Goal: Task Accomplishment & Management: Use online tool/utility

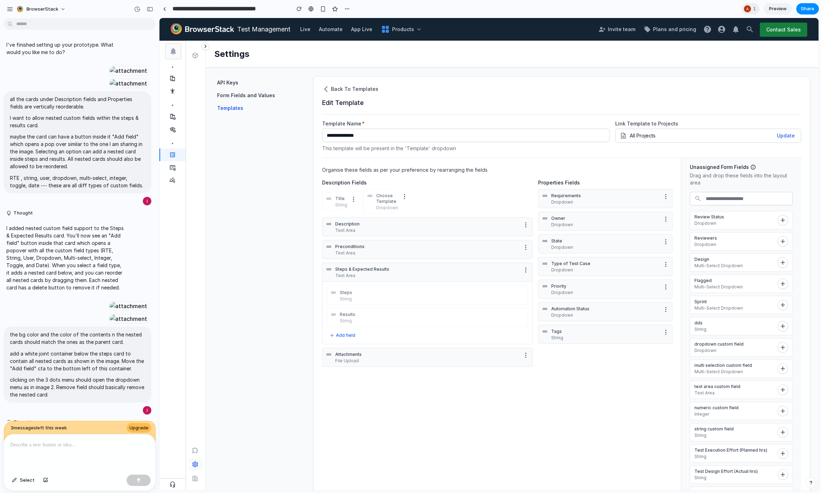
scroll to position [144, 0]
drag, startPoint x: 693, startPoint y: 323, endPoint x: 706, endPoint y: 328, distance: 13.3
click at [707, 328] on p "dds" at bounding box center [747, 329] width 80 height 6
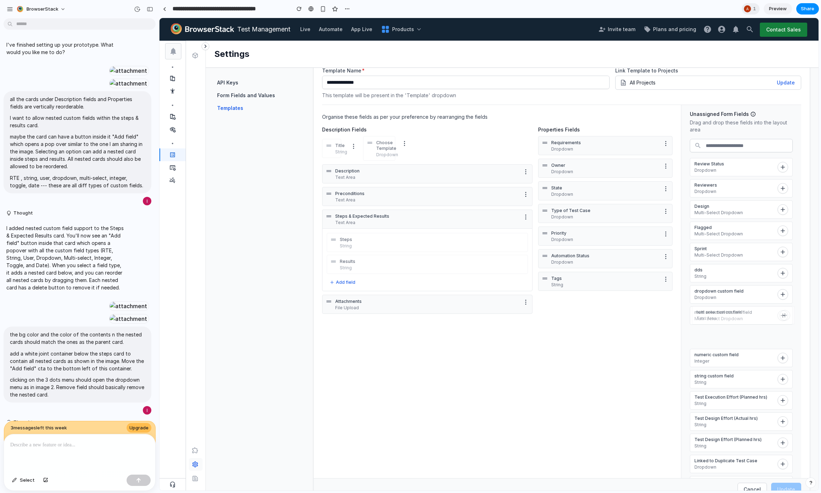
scroll to position [0, 0]
drag, startPoint x: 762, startPoint y: 394, endPoint x: 750, endPoint y: 346, distance: 49.6
click at [750, 346] on p "Text Area" at bounding box center [723, 345] width 80 height 6
drag, startPoint x: 758, startPoint y: 363, endPoint x: 738, endPoint y: 361, distance: 20.6
click at [732, 364] on p "Integer" at bounding box center [692, 365] width 80 height 6
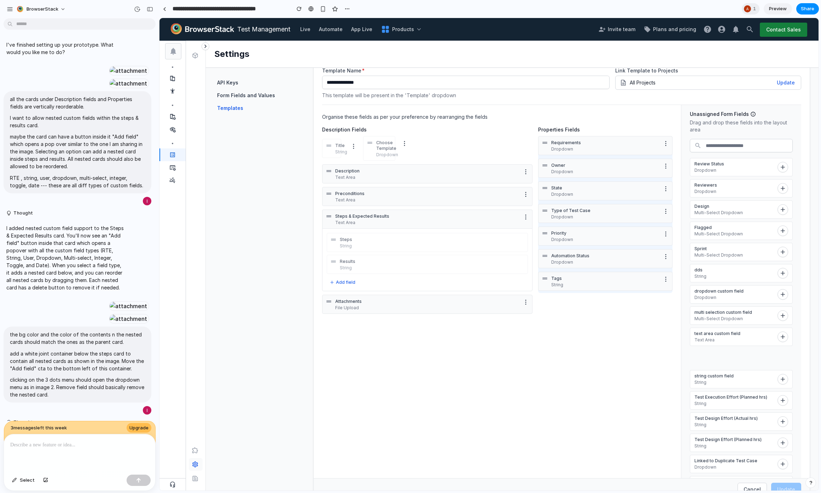
drag, startPoint x: 733, startPoint y: 357, endPoint x: 614, endPoint y: 268, distance: 148.1
click at [614, 268] on section "Organise these fields as per your preference by rearranging the fields Descript…" at bounding box center [561, 294] width 479 height 379
drag, startPoint x: 757, startPoint y: 363, endPoint x: 382, endPoint y: 227, distance: 399.5
click at [382, 227] on section "Organise these fields as per your preference by rearranging the fields Descript…" at bounding box center [561, 294] width 479 height 379
drag, startPoint x: 745, startPoint y: 362, endPoint x: 420, endPoint y: 259, distance: 341.3
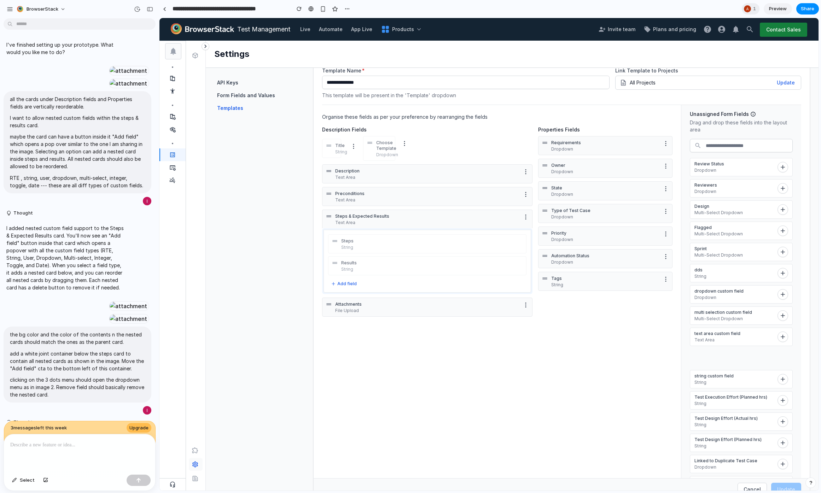
click at [420, 259] on section "Organise these fields as per your preference by rearranging the fields Descript…" at bounding box center [561, 294] width 479 height 379
drag, startPoint x: 755, startPoint y: 359, endPoint x: 413, endPoint y: 255, distance: 357.9
click at [413, 255] on section "Organise these fields as per your preference by rearranging the fields Descript…" at bounding box center [561, 294] width 479 height 379
drag, startPoint x: 739, startPoint y: 252, endPoint x: 379, endPoint y: 294, distance: 362.6
click at [379, 294] on section "Organise these fields as per your preference by rearranging the fields Descript…" at bounding box center [561, 294] width 479 height 379
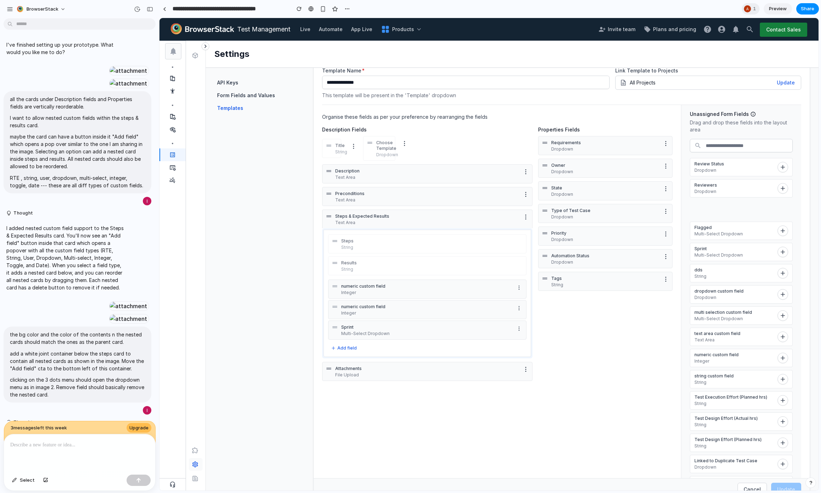
drag, startPoint x: 738, startPoint y: 208, endPoint x: 402, endPoint y: 339, distance: 360.9
click at [402, 339] on section "Organise these fields as per your preference by rearranging the fields Descript…" at bounding box center [561, 294] width 479 height 379
click at [353, 362] on div "Steps String Results String numeric custom field Integer numeric custom field I…" at bounding box center [427, 303] width 210 height 148
click at [343, 367] on button "Add field" at bounding box center [342, 367] width 31 height 8
click at [306, 386] on span "String" at bounding box center [305, 385] width 16 height 8
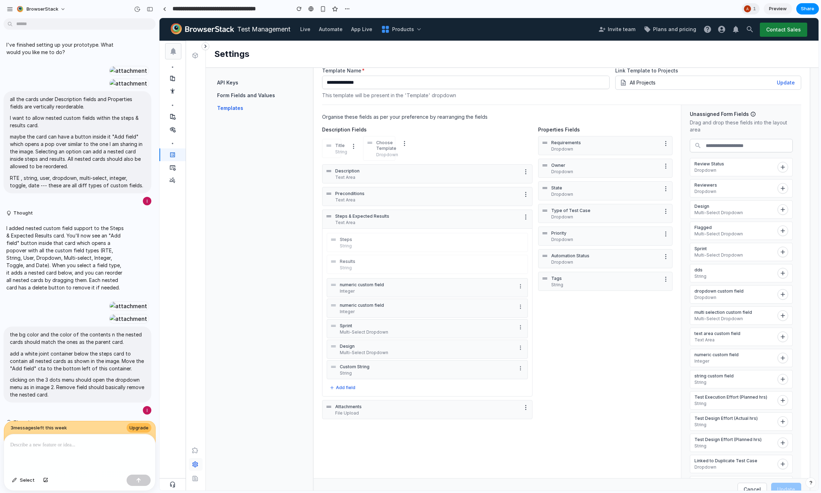
click at [516, 365] on button "More options" at bounding box center [520, 368] width 8 height 8
click at [503, 450] on li "Remove Field" at bounding box center [490, 451] width 57 height 12
click at [518, 344] on button "More options" at bounding box center [520, 348] width 8 height 8
click at [492, 427] on span "Remove Field" at bounding box center [482, 430] width 36 height 8
click at [518, 325] on icon "More options" at bounding box center [521, 328] width 6 height 6
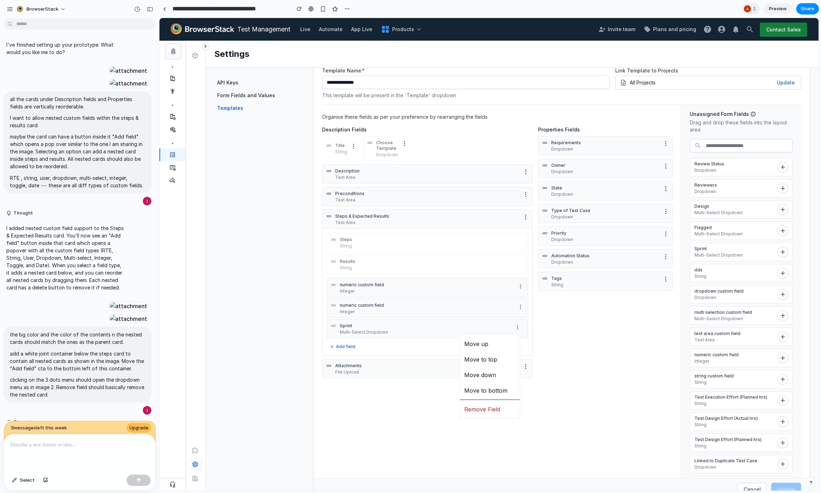
click at [488, 409] on span "Remove Field" at bounding box center [482, 409] width 36 height 8
click at [518, 307] on icon "More options" at bounding box center [521, 307] width 6 height 6
click at [505, 391] on li "Remove Field" at bounding box center [490, 389] width 57 height 12
click at [374, 283] on p "numeric custom field" at bounding box center [427, 285] width 174 height 6
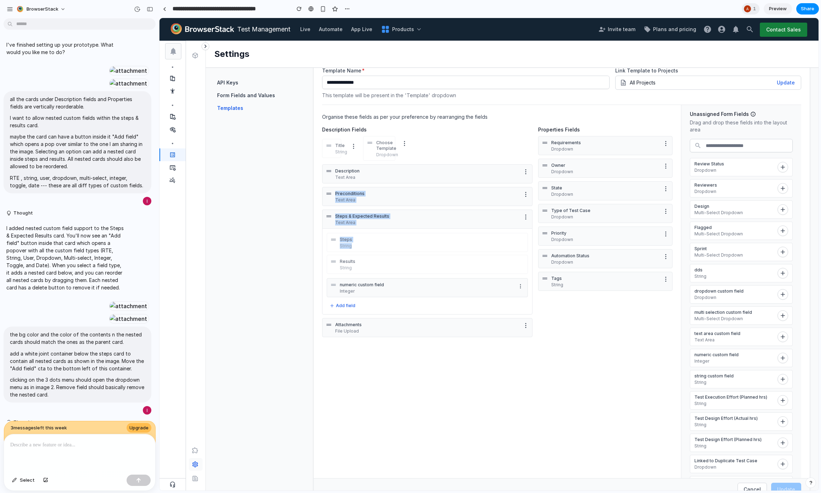
drag, startPoint x: 325, startPoint y: 190, endPoint x: 336, endPoint y: 252, distance: 63.7
click at [336, 252] on div "Description Text Area Preconditions Text Area Steps & Expected Results Text Are…" at bounding box center [427, 254] width 210 height 181
click at [363, 185] on div at bounding box center [427, 185] width 210 height 1
drag, startPoint x: 763, startPoint y: 273, endPoint x: 443, endPoint y: 256, distance: 320.9
click at [443, 256] on section "Organise these fields as per your preference by rearranging the fields Descript…" at bounding box center [561, 294] width 479 height 379
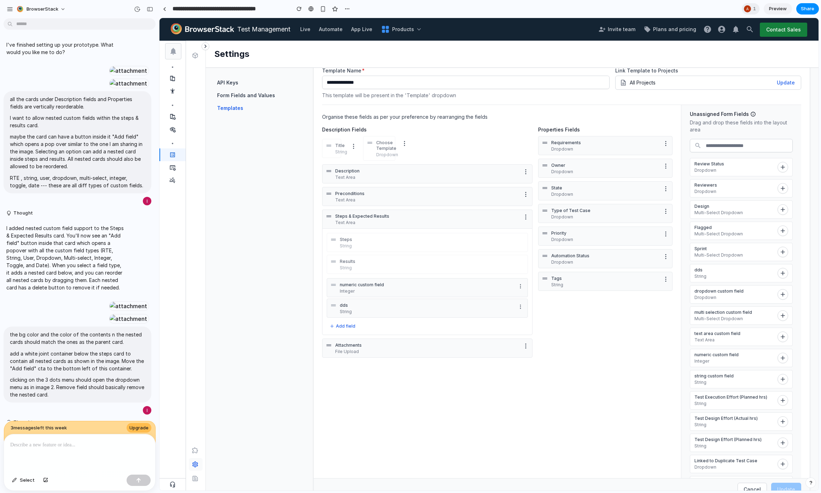
drag, startPoint x: 331, startPoint y: 214, endPoint x: 331, endPoint y: 222, distance: 8.1
click at [331, 222] on div "Steps & Expected Results Text Area" at bounding box center [427, 219] width 210 height 19
click at [383, 207] on div "Description Text Area Preconditions Text Area Steps & Expected Results Text Are…" at bounding box center [427, 264] width 210 height 201
click at [360, 282] on p "numeric custom field" at bounding box center [427, 285] width 174 height 6
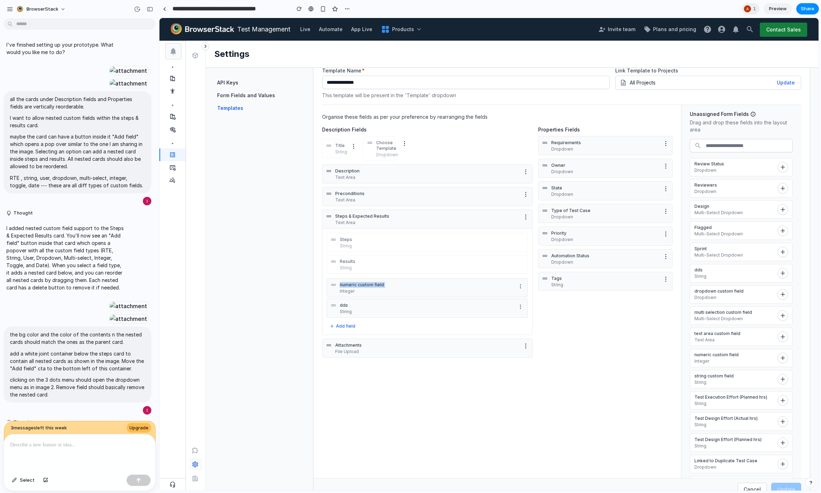
click at [359, 282] on p "numeric custom field" at bounding box center [427, 285] width 174 height 6
click at [37, 425] on span "3 message s left this week" at bounding box center [39, 428] width 56 height 7
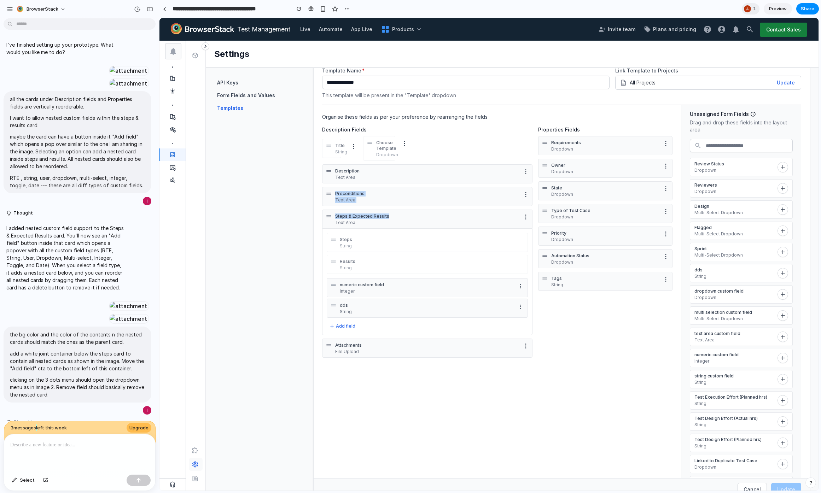
drag, startPoint x: 447, startPoint y: 185, endPoint x: 445, endPoint y: 216, distance: 31.6
click at [445, 216] on div "Description Text Area Preconditions Text Area Steps & Expected Results Text Are…" at bounding box center [427, 264] width 210 height 201
drag, startPoint x: 345, startPoint y: 190, endPoint x: 350, endPoint y: 203, distance: 13.8
click at [350, 203] on div "Preconditions Text Area" at bounding box center [427, 196] width 184 height 13
click at [336, 193] on p "Preconditions" at bounding box center [427, 194] width 184 height 6
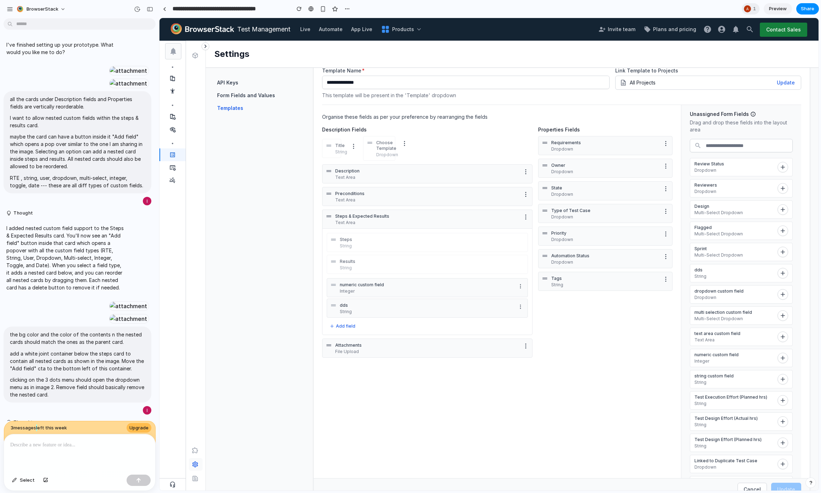
drag, startPoint x: 331, startPoint y: 192, endPoint x: 348, endPoint y: 183, distance: 19.8
click at [348, 183] on div "Description Text Area Preconditions Text Area Steps & Expected Results Text Are…" at bounding box center [427, 264] width 210 height 201
drag, startPoint x: 329, startPoint y: 171, endPoint x: 340, endPoint y: 202, distance: 32.6
click at [340, 202] on div "Description Text Area Preconditions Text Area Steps & Expected Results Text Are…" at bounding box center [427, 264] width 210 height 201
click at [17, 7] on button "BrowserStack" at bounding box center [42, 9] width 56 height 11
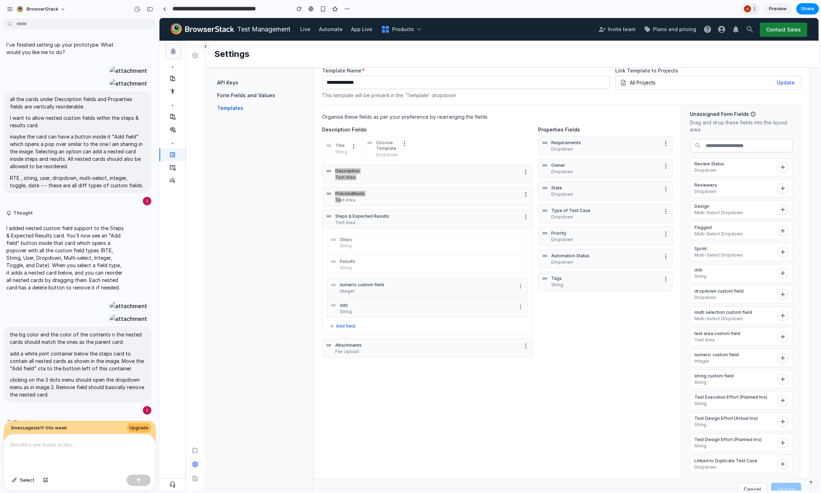
click at [11, 13] on div "Settings Invite members Change theme Sign out" at bounding box center [410, 246] width 821 height 493
click at [8, 10] on div "button" at bounding box center [10, 9] width 6 height 6
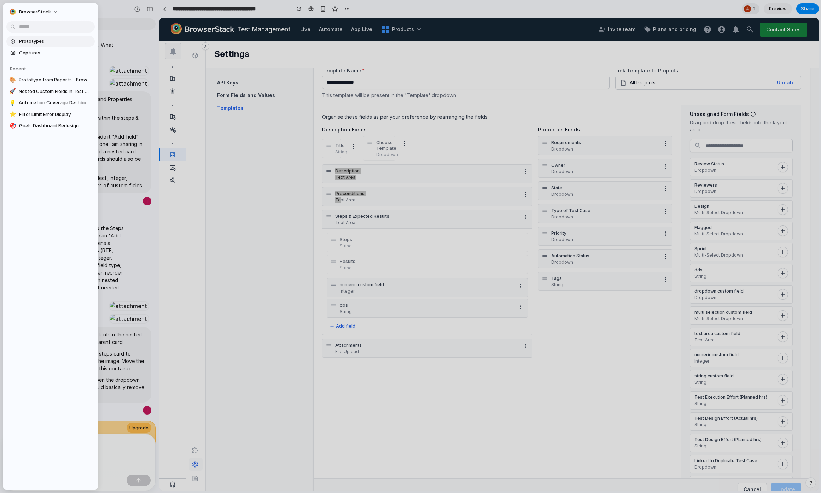
click at [65, 44] on span "Prototypes" at bounding box center [55, 41] width 73 height 7
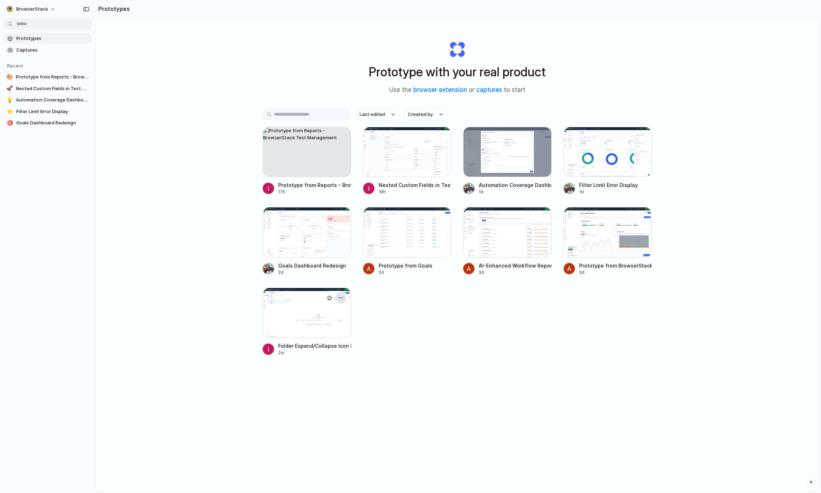
click at [339, 295] on div "button" at bounding box center [341, 298] width 6 height 6
click at [323, 345] on li "Delete" at bounding box center [319, 347] width 50 height 11
click at [338, 135] on div "button" at bounding box center [341, 137] width 6 height 6
click at [325, 185] on li "Delete" at bounding box center [319, 187] width 50 height 11
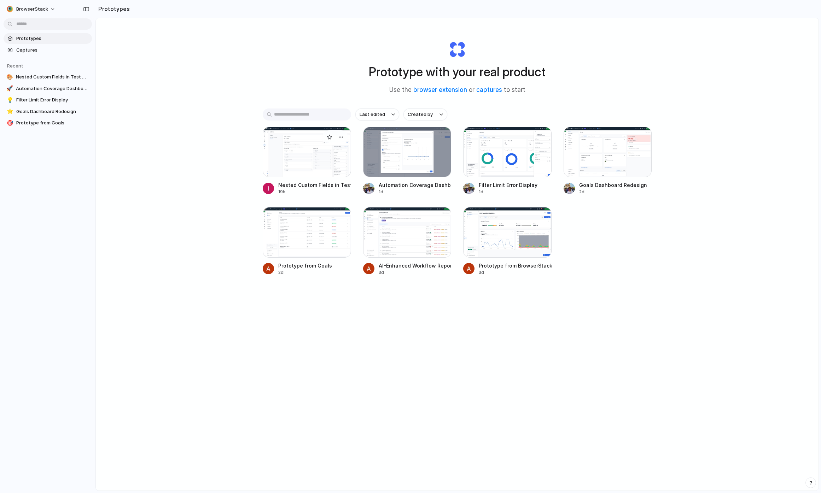
click at [294, 154] on div at bounding box center [307, 152] width 88 height 50
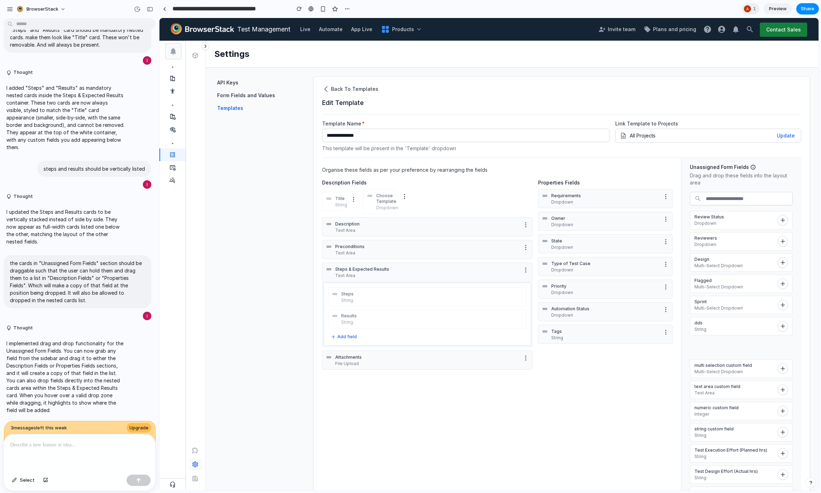
drag, startPoint x: 735, startPoint y: 348, endPoint x: 370, endPoint y: 312, distance: 366.8
click at [370, 312] on section "Organise these fields as per your preference by rearranging the fields Descript…" at bounding box center [561, 347] width 479 height 379
drag, startPoint x: 755, startPoint y: 398, endPoint x: 430, endPoint y: 322, distance: 333.6
click at [430, 322] on section "Organise these fields as per your preference by rearranging the fields Descript…" at bounding box center [561, 347] width 479 height 379
drag, startPoint x: 371, startPoint y: 360, endPoint x: 347, endPoint y: 353, distance: 25.2
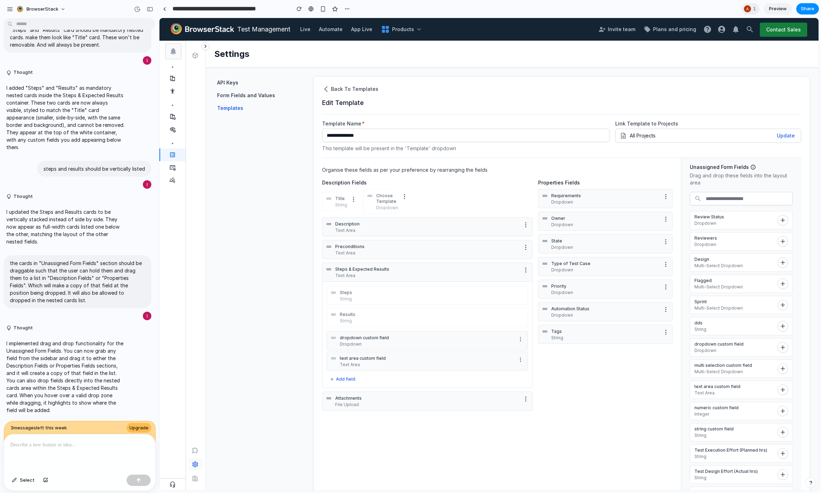
click at [369, 359] on p "text area custom field" at bounding box center [427, 359] width 174 height 6
drag, startPoint x: 335, startPoint y: 358, endPoint x: 339, endPoint y: 336, distance: 23.0
click at [339, 336] on icon at bounding box center [337, 335] width 7 height 7
drag, startPoint x: 334, startPoint y: 358, endPoint x: 334, endPoint y: 333, distance: 25.1
click at [334, 333] on icon at bounding box center [333, 333] width 7 height 7
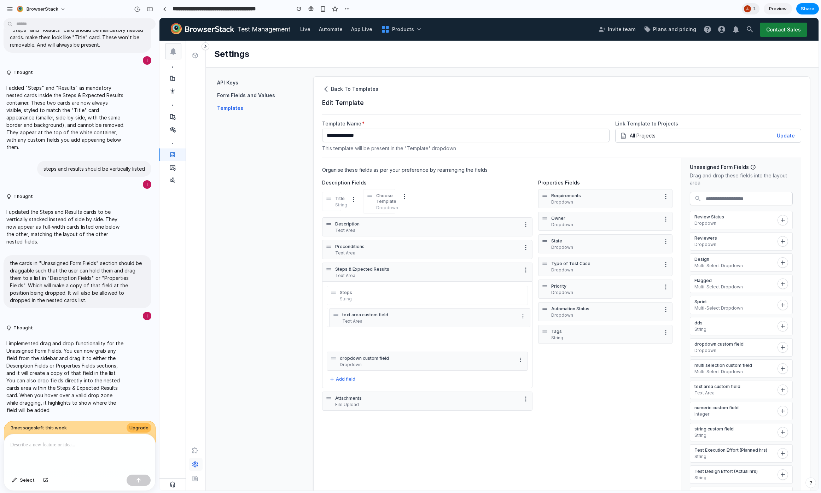
drag, startPoint x: 332, startPoint y: 358, endPoint x: 335, endPoint y: 315, distance: 43.6
click at [335, 315] on icon at bounding box center [336, 315] width 7 height 7
drag, startPoint x: 331, startPoint y: 361, endPoint x: 330, endPoint y: 326, distance: 35.0
click at [330, 326] on icon at bounding box center [333, 323] width 7 height 7
click at [523, 244] on div at bounding box center [525, 247] width 7 height 8
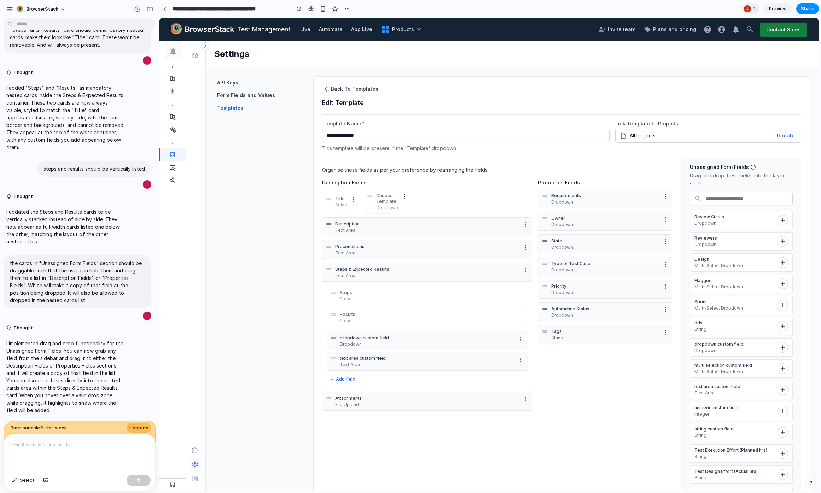
click at [524, 245] on icon "button" at bounding box center [525, 247] width 7 height 7
click at [525, 249] on icon "button" at bounding box center [525, 247] width 1 height 5
click at [350, 376] on button "Add field" at bounding box center [342, 379] width 31 height 8
click at [312, 386] on span "String" at bounding box center [305, 385] width 16 height 8
click at [75, 442] on p at bounding box center [79, 445] width 139 height 8
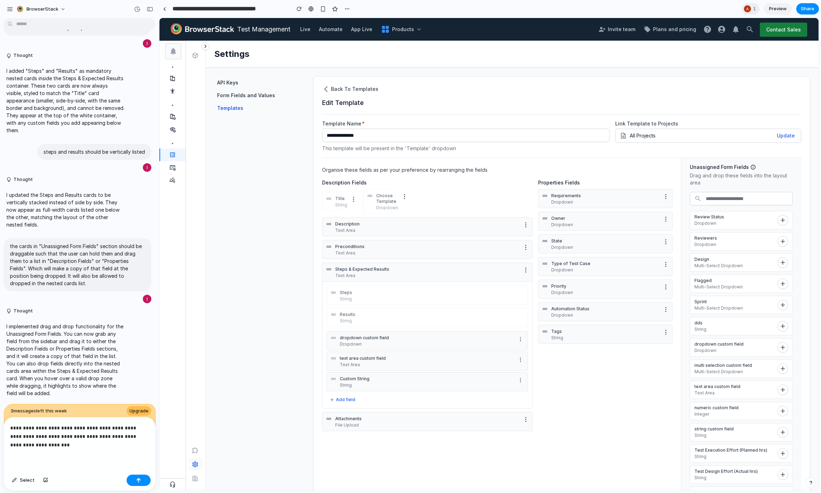
scroll to position [1340, 0]
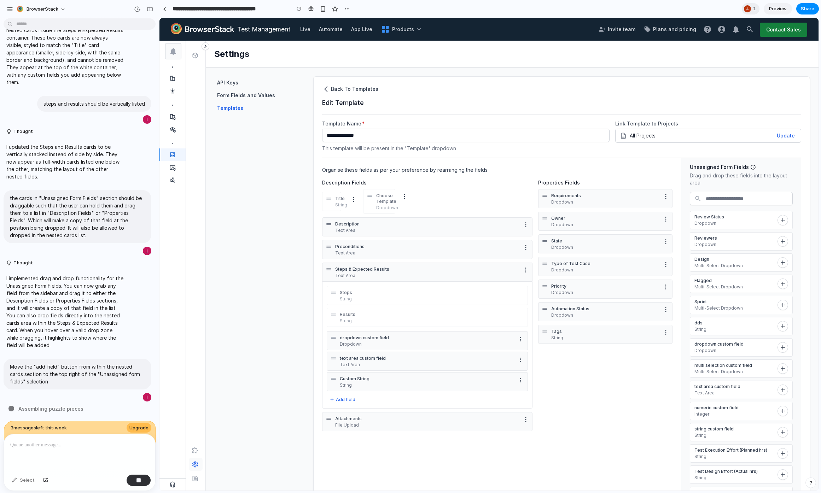
click at [328, 83] on div "**********" at bounding box center [561, 315] width 497 height 478
click at [322, 87] on button "Back To Templates" at bounding box center [350, 89] width 57 height 8
click at [328, 89] on icon "button" at bounding box center [326, 89] width 7 height 7
click at [328, 91] on icon "button" at bounding box center [326, 89] width 4 height 6
click at [326, 89] on icon "button" at bounding box center [326, 89] width 7 height 7
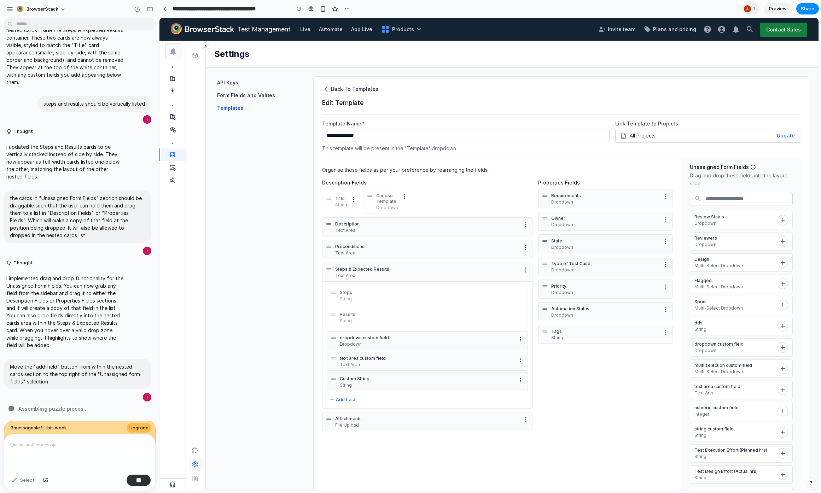
drag, startPoint x: 293, startPoint y: 141, endPoint x: 298, endPoint y: 138, distance: 5.7
click at [293, 141] on section "**********" at bounding box center [512, 279] width 613 height 423
click at [236, 100] on link "Form Fields and Values" at bounding box center [259, 95] width 91 height 13
click at [248, 90] on link "Form Fields and Values" at bounding box center [259, 95] width 91 height 13
click at [245, 91] on link "Form Fields and Values" at bounding box center [259, 95] width 91 height 13
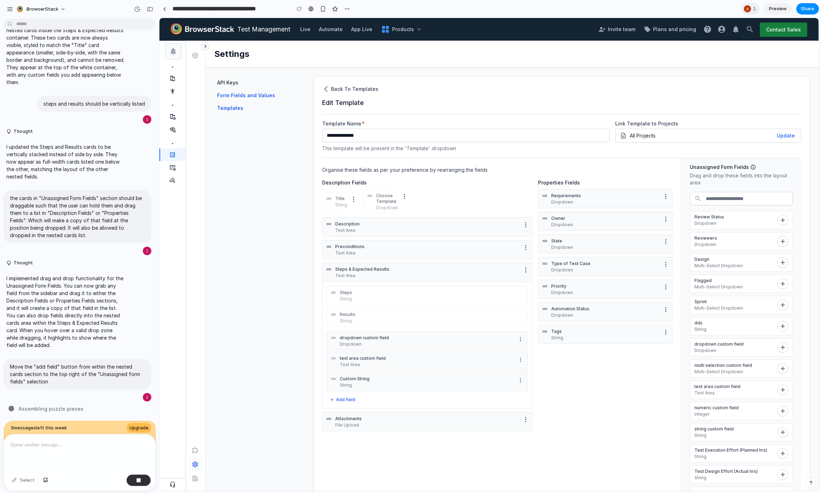
click at [241, 95] on span "Form Fields and Values" at bounding box center [246, 95] width 58 height 7
click at [78, 394] on div "Move the "add field" button from within the nested cards section to the top rig…" at bounding box center [78, 381] width 148 height 44
click at [707, 182] on p "Drag and drop these fields into the layout area" at bounding box center [741, 179] width 103 height 14
click at [722, 172] on p "Drag and drop these fields into the layout area" at bounding box center [741, 179] width 103 height 14
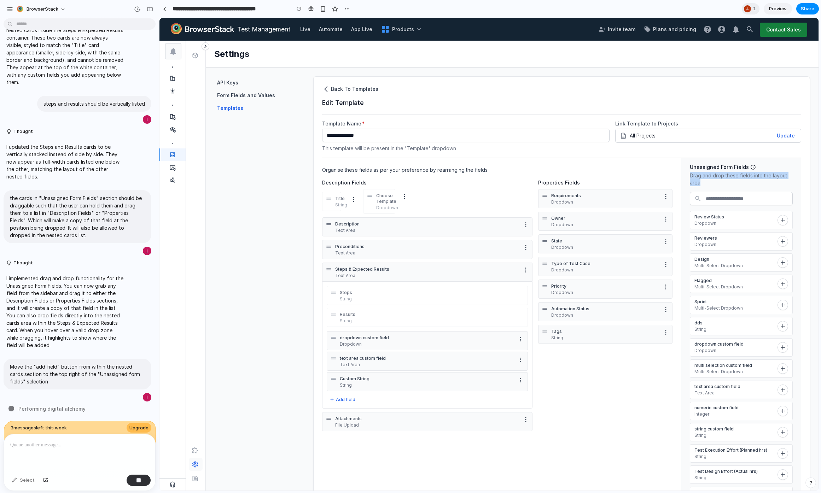
click at [722, 172] on p "Drag and drop these fields into the layout area" at bounding box center [741, 179] width 103 height 14
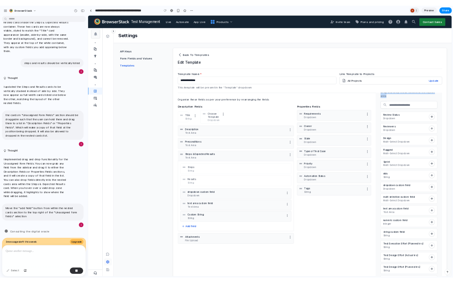
scroll to position [0, 0]
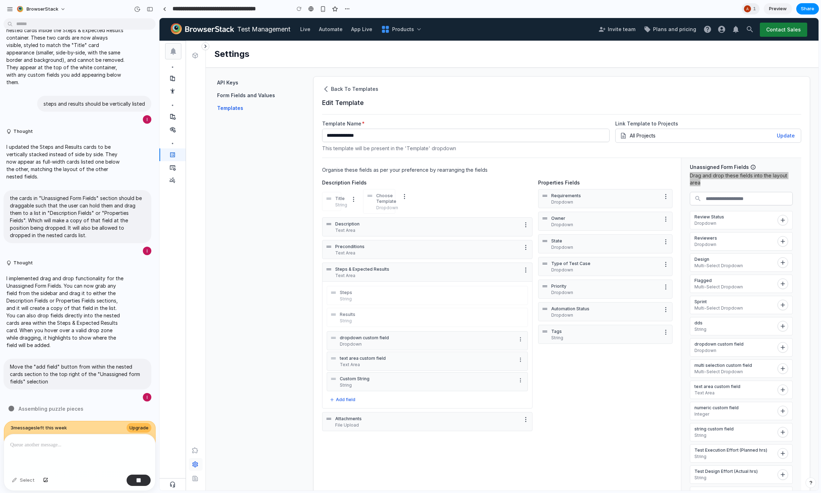
click at [57, 401] on div "I've finished setting up your prototype. What would you like me to do? all the …" at bounding box center [77, 221] width 155 height 400
click at [635, 383] on div "Description Fields Title String Choose Template Dropdown Description Text Area …" at bounding box center [497, 306] width 351 height 254
click at [520, 334] on div "dropdown custom field Dropdown" at bounding box center [427, 340] width 201 height 19
click at [520, 333] on div "dropdown custom field Dropdown" at bounding box center [427, 340] width 201 height 19
click at [520, 338] on circle "More options" at bounding box center [520, 338] width 0 height 0
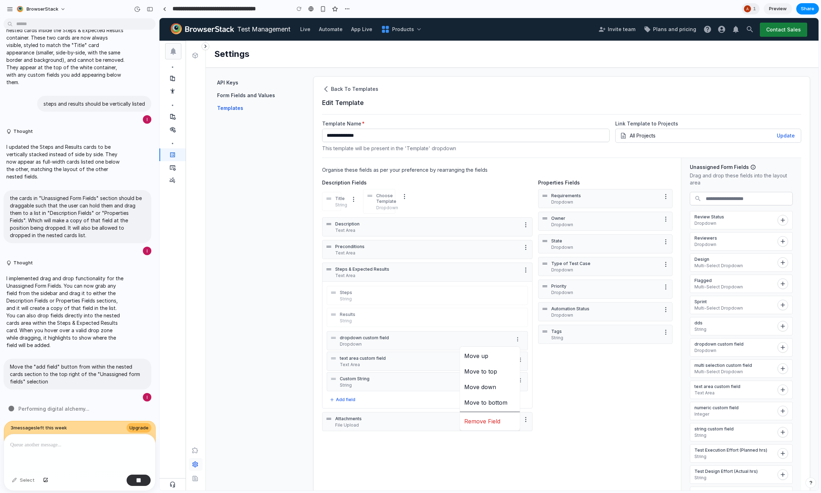
click at [491, 426] on li "Remove Field" at bounding box center [490, 422] width 57 height 12
click at [518, 340] on icon "More options" at bounding box center [521, 340] width 6 height 6
click at [502, 420] on li "Remove Field" at bounding box center [490, 422] width 57 height 12
click at [515, 333] on div "Custom String String" at bounding box center [427, 340] width 201 height 19
click at [516, 340] on button "More options" at bounding box center [520, 339] width 8 height 8
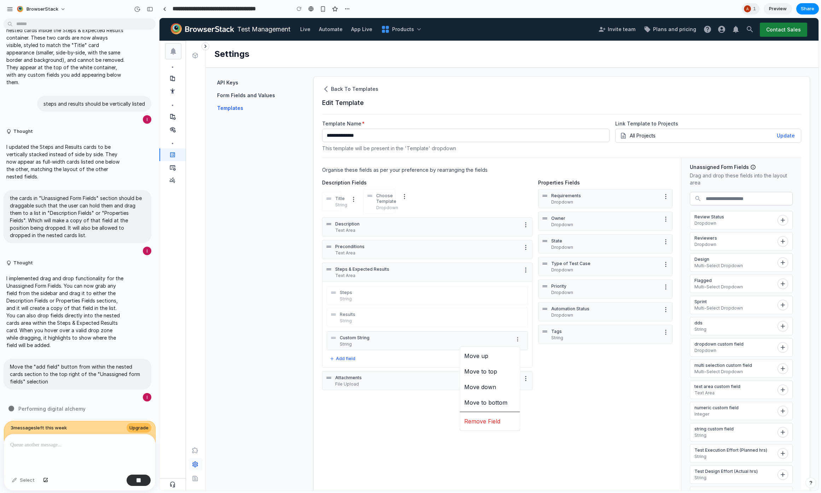
click at [492, 422] on span "Remove Field" at bounding box center [482, 421] width 36 height 8
click at [399, 380] on div "Organise these fields as per your preference by rearranging the fields Descript…" at bounding box center [501, 347] width 359 height 378
drag, startPoint x: 753, startPoint y: 276, endPoint x: 377, endPoint y: 317, distance: 378.5
click at [377, 317] on section "Organise these fields as per your preference by rearranging the fields Descript…" at bounding box center [561, 347] width 479 height 379
click at [518, 339] on icon "More options" at bounding box center [521, 340] width 6 height 6
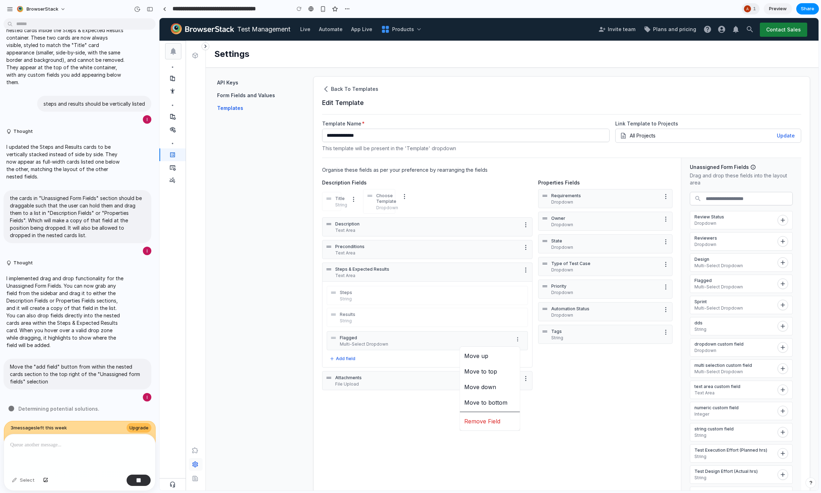
click at [498, 421] on span "Remove Field" at bounding box center [482, 421] width 36 height 8
click at [424, 404] on div "Organise these fields as per your preference by rearranging the fields Descript…" at bounding box center [501, 347] width 359 height 378
click at [345, 294] on p "Steps" at bounding box center [432, 293] width 185 height 6
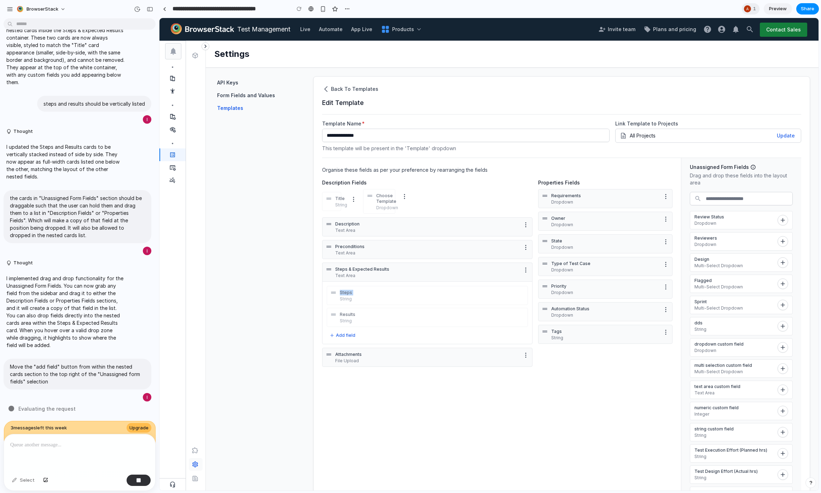
click at [345, 294] on p "Steps" at bounding box center [432, 293] width 185 height 6
click at [343, 295] on p "Steps" at bounding box center [432, 293] width 185 height 6
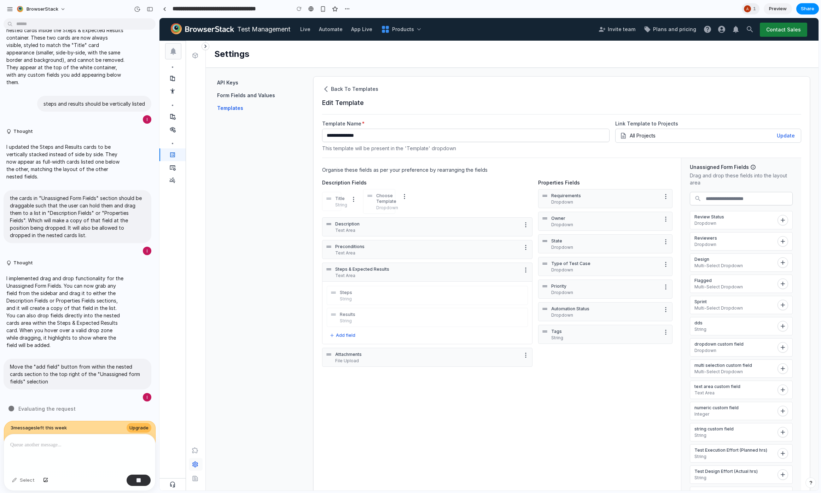
click at [354, 323] on p "String" at bounding box center [432, 321] width 185 height 6
click at [350, 318] on div "Results String" at bounding box center [432, 317] width 185 height 13
click at [348, 314] on p "Results" at bounding box center [432, 315] width 185 height 6
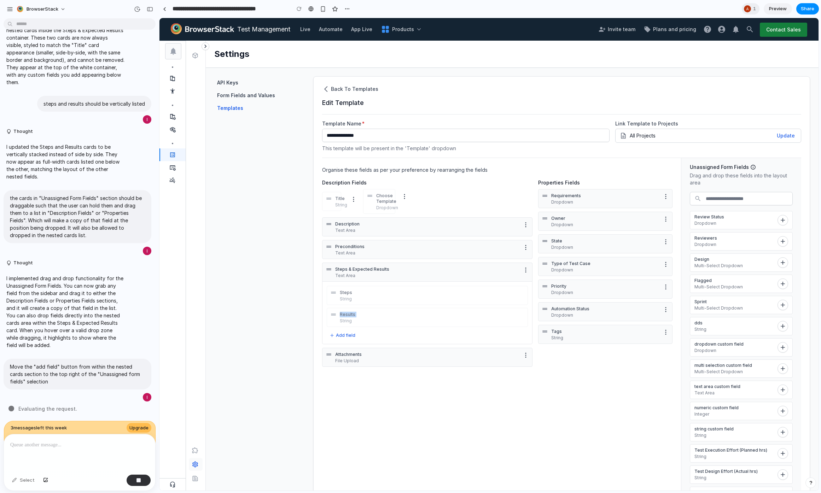
click at [348, 314] on p "Results" at bounding box center [432, 315] width 185 height 6
click at [340, 201] on p "Title" at bounding box center [341, 199] width 12 height 6
click at [342, 218] on div "Description Text Area" at bounding box center [427, 227] width 210 height 19
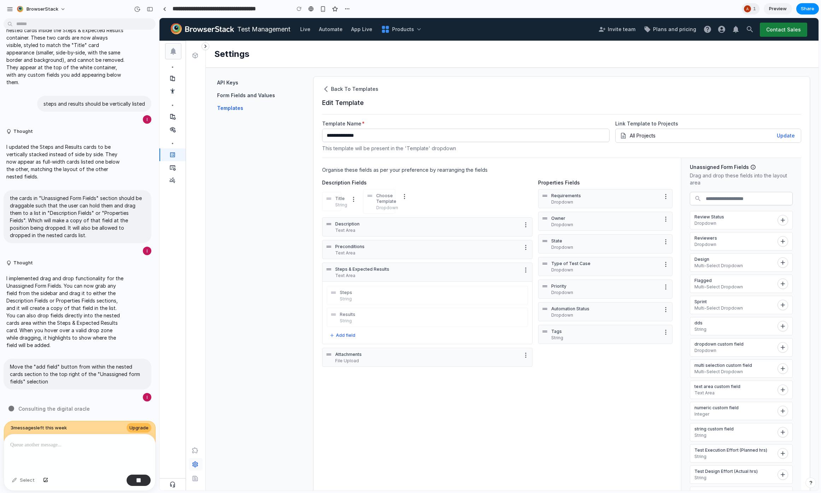
click at [348, 223] on p "Description" at bounding box center [427, 224] width 184 height 6
click at [354, 254] on p "Text Area" at bounding box center [427, 253] width 184 height 6
click at [347, 224] on p "Description" at bounding box center [427, 224] width 184 height 6
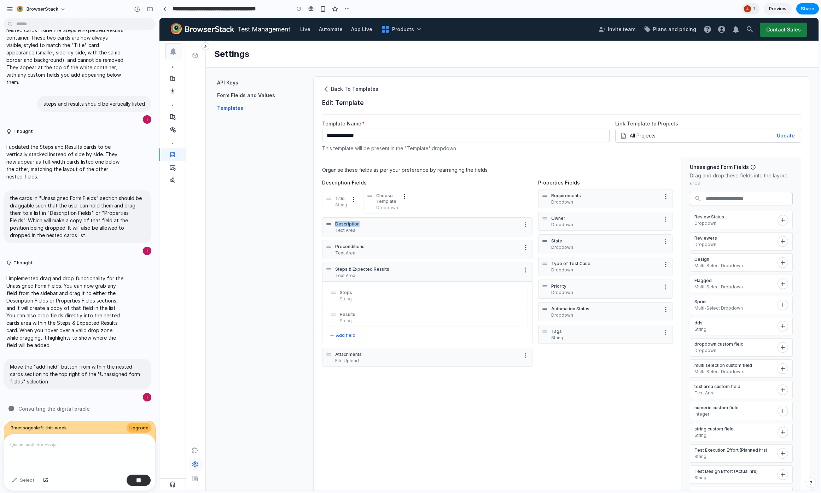
click at [347, 224] on p "Description" at bounding box center [427, 224] width 184 height 6
click at [400, 397] on div "Organise these fields as per your preference by rearranging the fields Descript…" at bounding box center [501, 347] width 359 height 378
click at [334, 339] on button "Add field" at bounding box center [342, 335] width 31 height 8
click at [304, 478] on span "Date" at bounding box center [303, 475] width 12 height 8
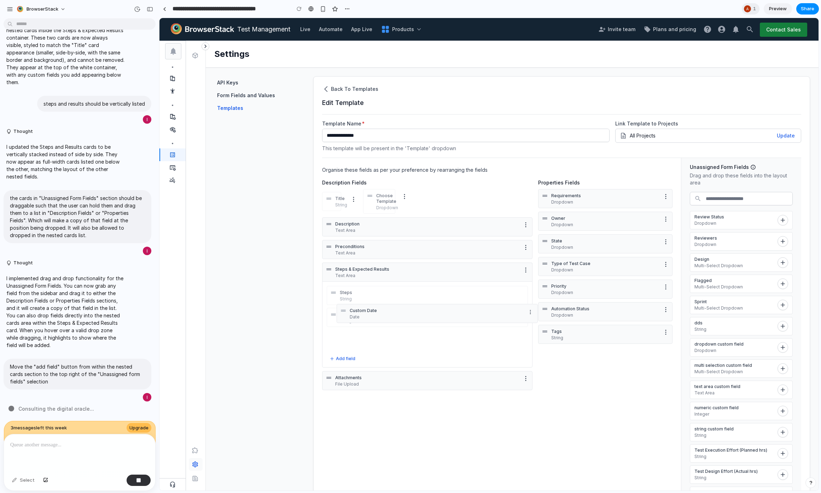
drag, startPoint x: 333, startPoint y: 337, endPoint x: 343, endPoint y: 310, distance: 29.0
click at [343, 310] on icon at bounding box center [343, 310] width 7 height 7
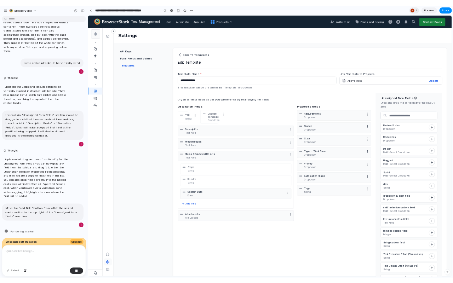
scroll to position [1409, 0]
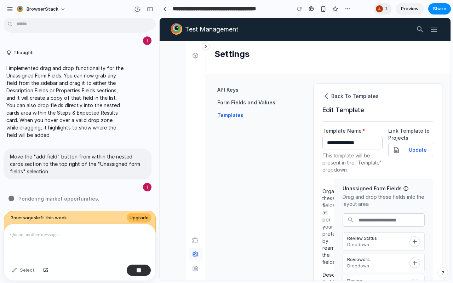
click at [150, 13] on button "button" at bounding box center [149, 9] width 11 height 11
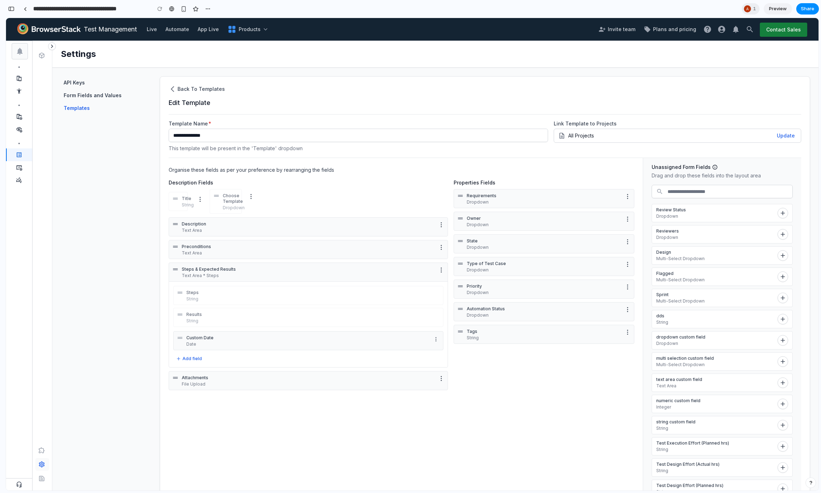
scroll to position [0, 0]
drag, startPoint x: 671, startPoint y: 322, endPoint x: 502, endPoint y: 289, distance: 171.9
click at [502, 289] on section "Organise these fields as per your preference by rearranging the fields Descript…" at bounding box center [485, 347] width 633 height 379
drag, startPoint x: 713, startPoint y: 324, endPoint x: 254, endPoint y: 287, distance: 460.3
click at [254, 287] on section "Organise these fields as per your preference by rearranging the fields Descript…" at bounding box center [485, 347] width 633 height 379
